Goal: Find contact information: Find contact information

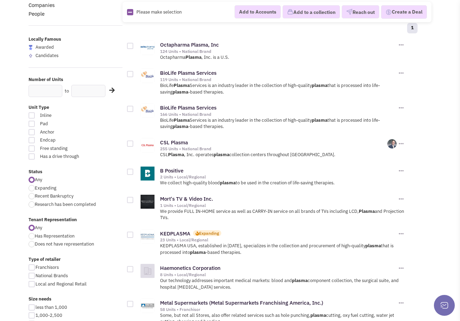
scroll to position [70, 0]
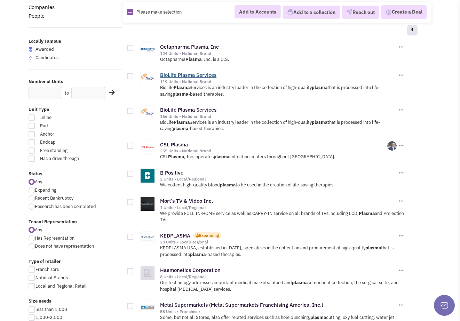
click at [180, 73] on link "BioLife Plasma Services" at bounding box center [188, 75] width 56 height 7
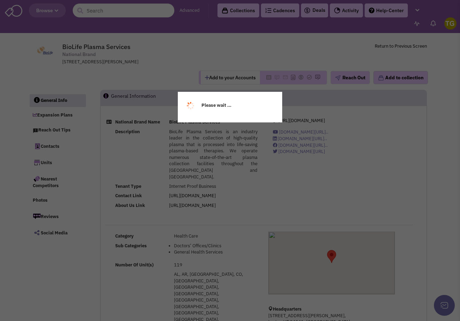
select select
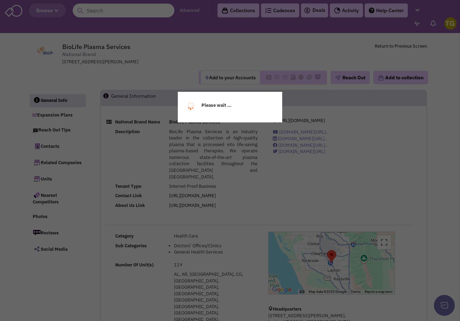
select select
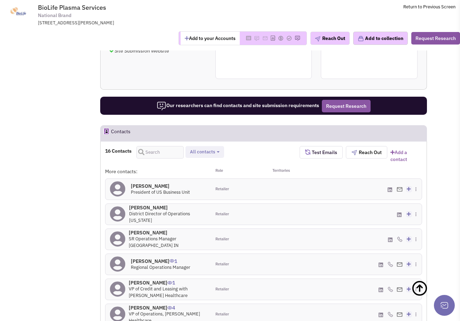
scroll to position [581, 0]
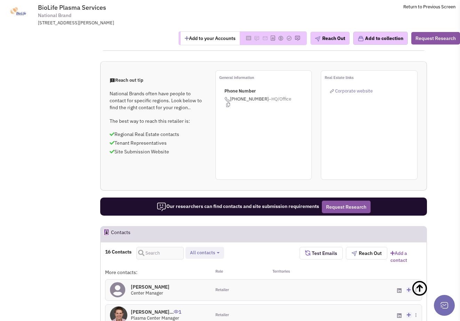
scroll to position [470, 0]
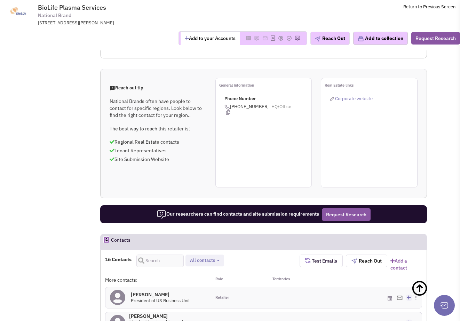
scroll to position [464, 0]
drag, startPoint x: 394, startPoint y: 124, endPoint x: 338, endPoint y: 124, distance: 56.0
click at [338, 287] on div "[PERSON_NAME][DOMAIN_NAME][EMAIL_ADDRESS][PERSON_NAME][DOMAIN_NAME] - Primary C…" at bounding box center [368, 297] width 105 height 21
copy span "[PERSON_NAME][DOMAIN_NAME][EMAIL_ADDRESS][PERSON_NAME][DOMAIN_NAME]"
click at [374, 284] on span "[PERSON_NAME][DOMAIN_NAME][EMAIL_ADDRESS][PERSON_NAME][DOMAIN_NAME] - Primary" at bounding box center [317, 287] width 204 height 7
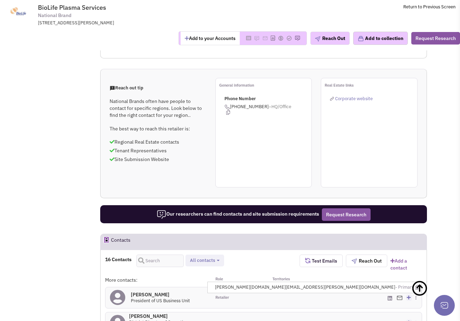
copy span "[PERSON_NAME][DOMAIN_NAME][EMAIL_ADDRESS][PERSON_NAME][DOMAIN_NAME]"
